Goal: Task Accomplishment & Management: Manage account settings

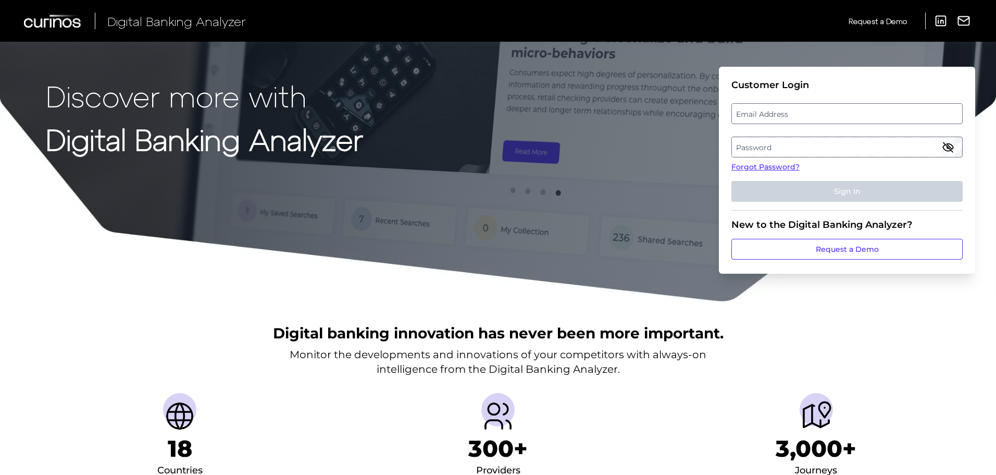
click at [803, 112] on label "Email Address" at bounding box center [847, 113] width 230 height 19
click at [803, 112] on input "email" at bounding box center [847, 113] width 231 height 21
type input "[EMAIL_ADDRESS][DOMAIN_NAME]"
click at [918, 147] on label "Password" at bounding box center [847, 147] width 230 height 19
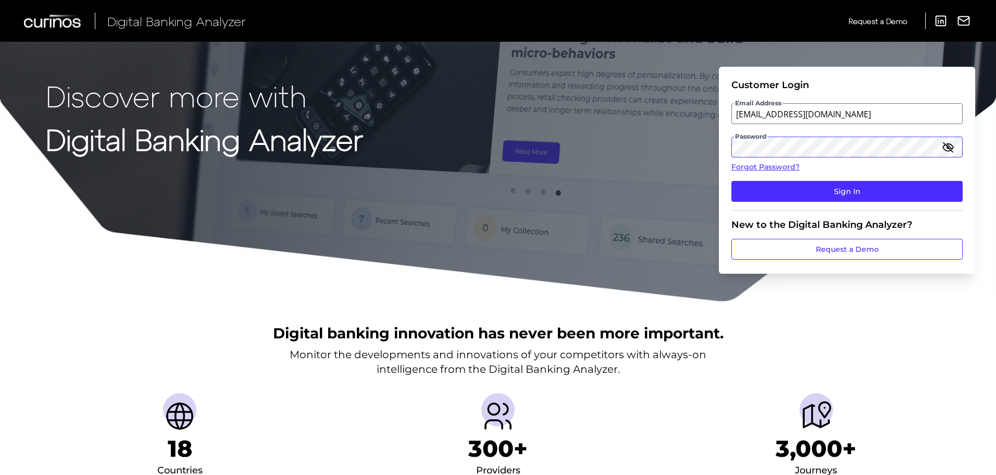
click at [732, 181] on button "Sign In" at bounding box center [847, 191] width 231 height 21
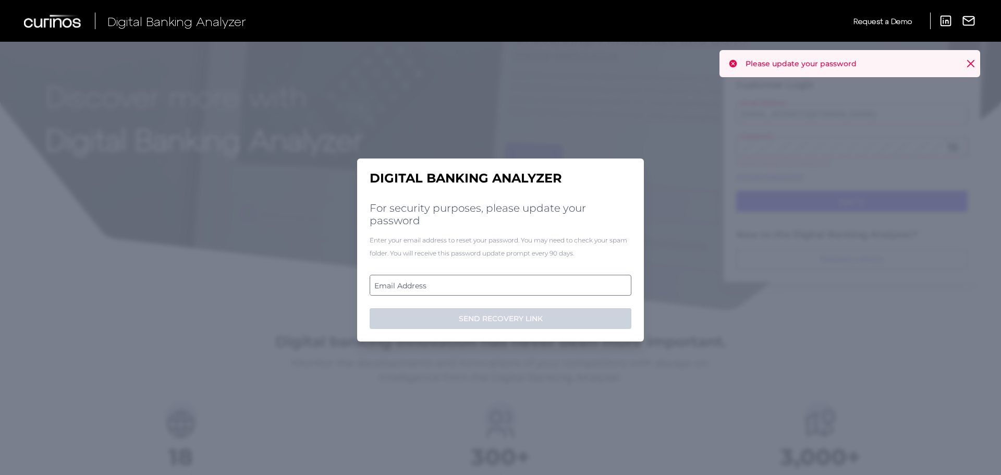
click at [492, 285] on label "Email Address" at bounding box center [500, 285] width 260 height 19
click at [492, 285] on input "email" at bounding box center [500, 285] width 262 height 21
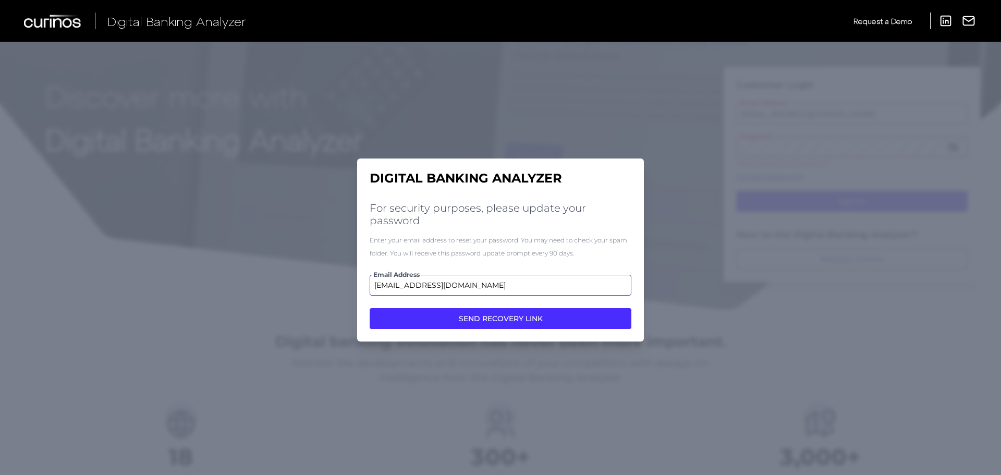
type input "[EMAIL_ADDRESS][DOMAIN_NAME]"
click at [369, 308] on button "SEND RECOVERY LINK" at bounding box center [500, 318] width 262 height 21
